Goal: Obtain resource: Download file/media

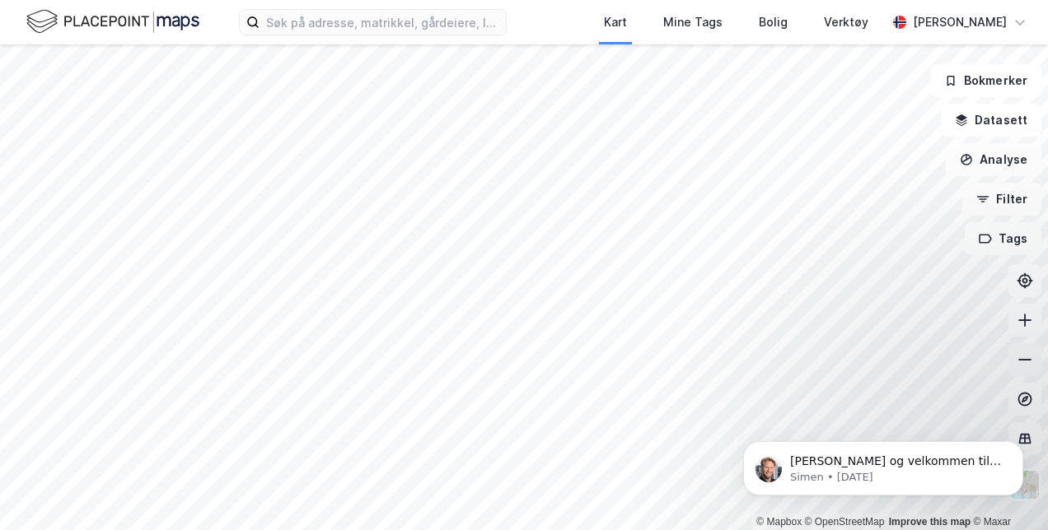
click at [1017, 362] on icon at bounding box center [1024, 360] width 16 height 16
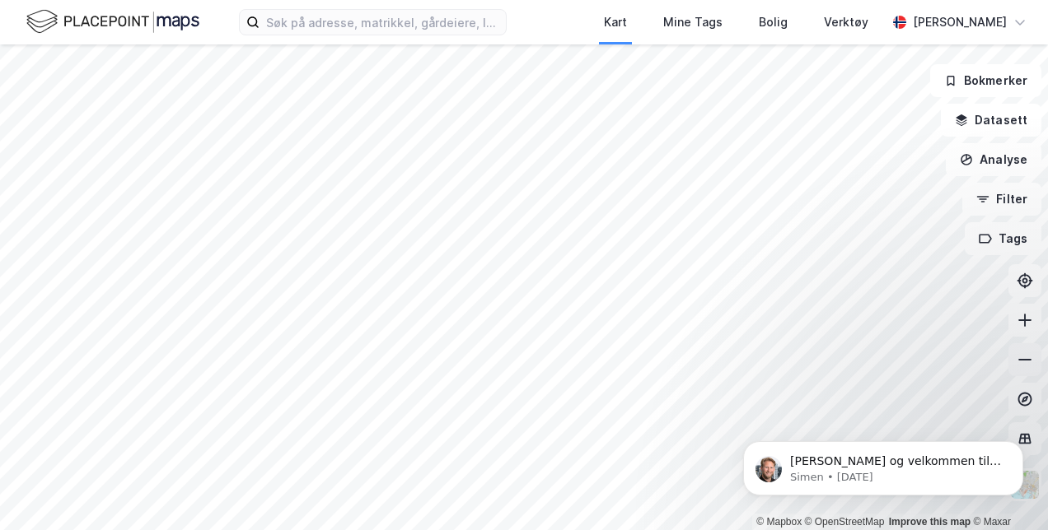
click at [1017, 362] on icon at bounding box center [1024, 360] width 16 height 16
click at [595, 530] on html "Kart Mine Tags Bolig Verktøy [PERSON_NAME] © Mapbox © OpenStreetMap Improve thi…" at bounding box center [524, 265] width 1048 height 530
click at [1025, 321] on icon at bounding box center [1024, 320] width 16 height 16
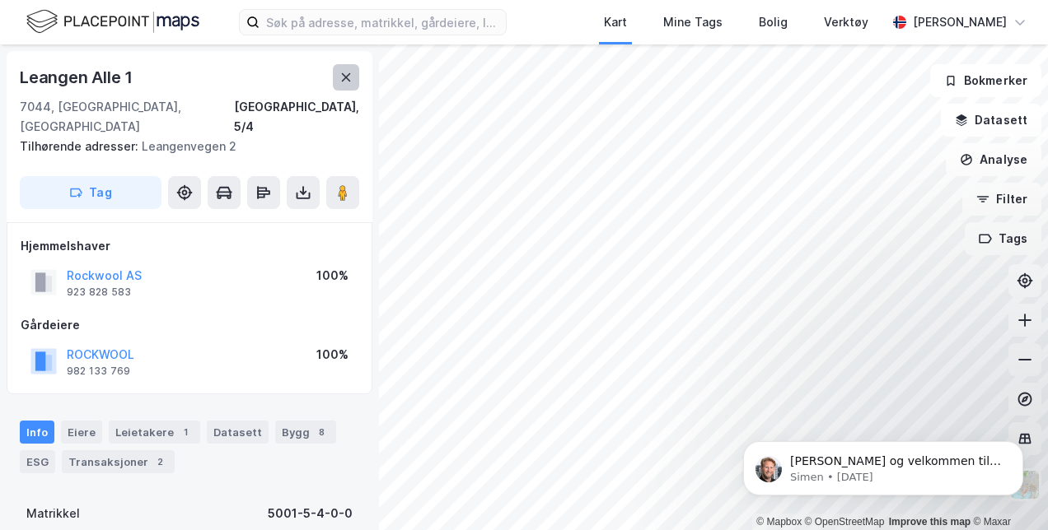
click at [358, 68] on button at bounding box center [346, 77] width 26 height 26
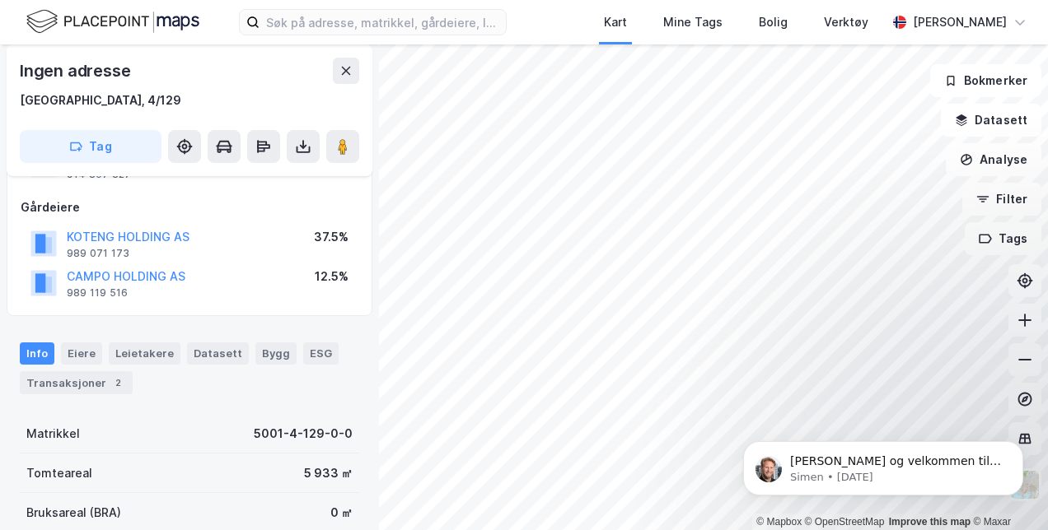
scroll to position [79, 0]
click at [295, 146] on icon at bounding box center [303, 146] width 16 height 16
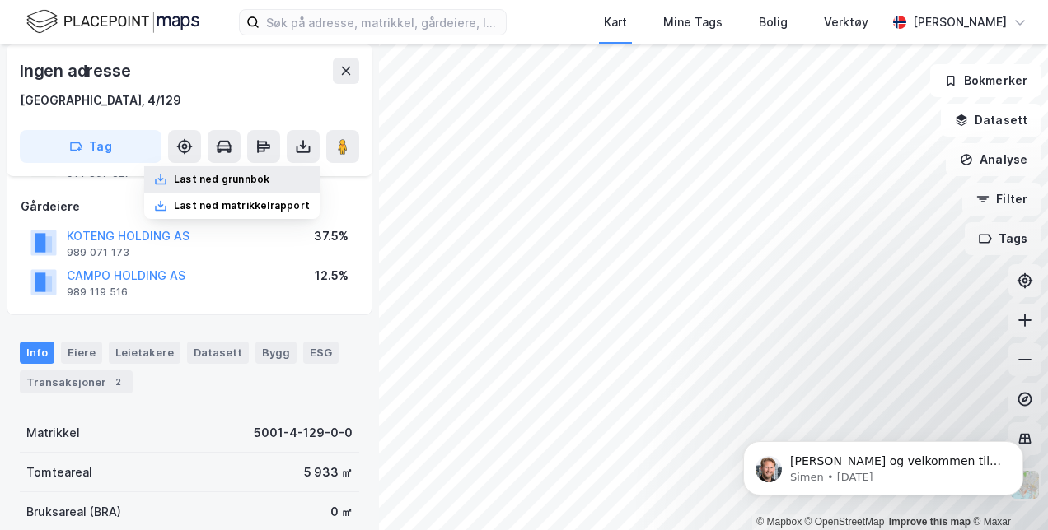
click at [267, 173] on div "Last ned grunnbok" at bounding box center [222, 179] width 96 height 13
